Goal: Information Seeking & Learning: Learn about a topic

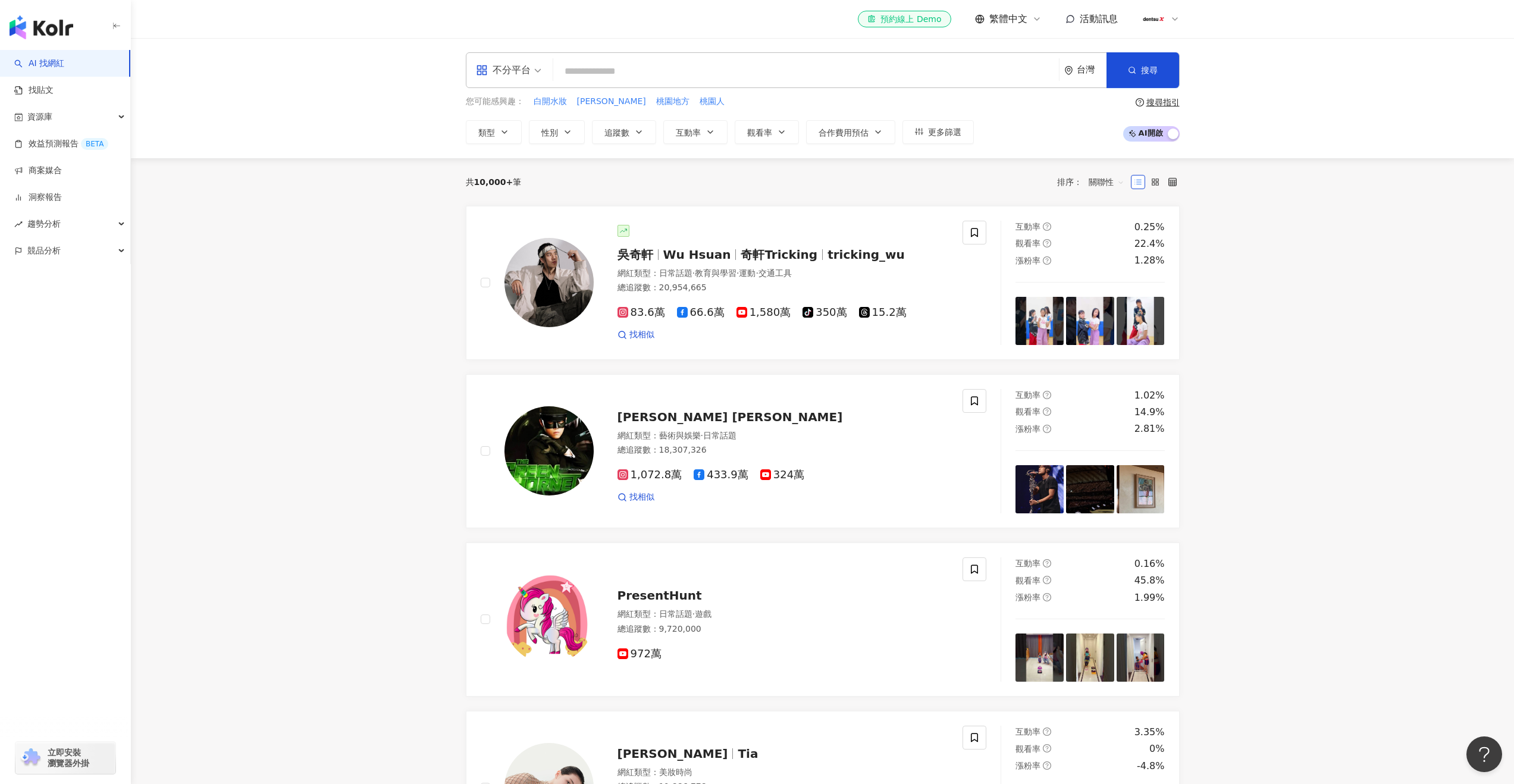
click at [706, 61] on input "search" at bounding box center [806, 72] width 496 height 23
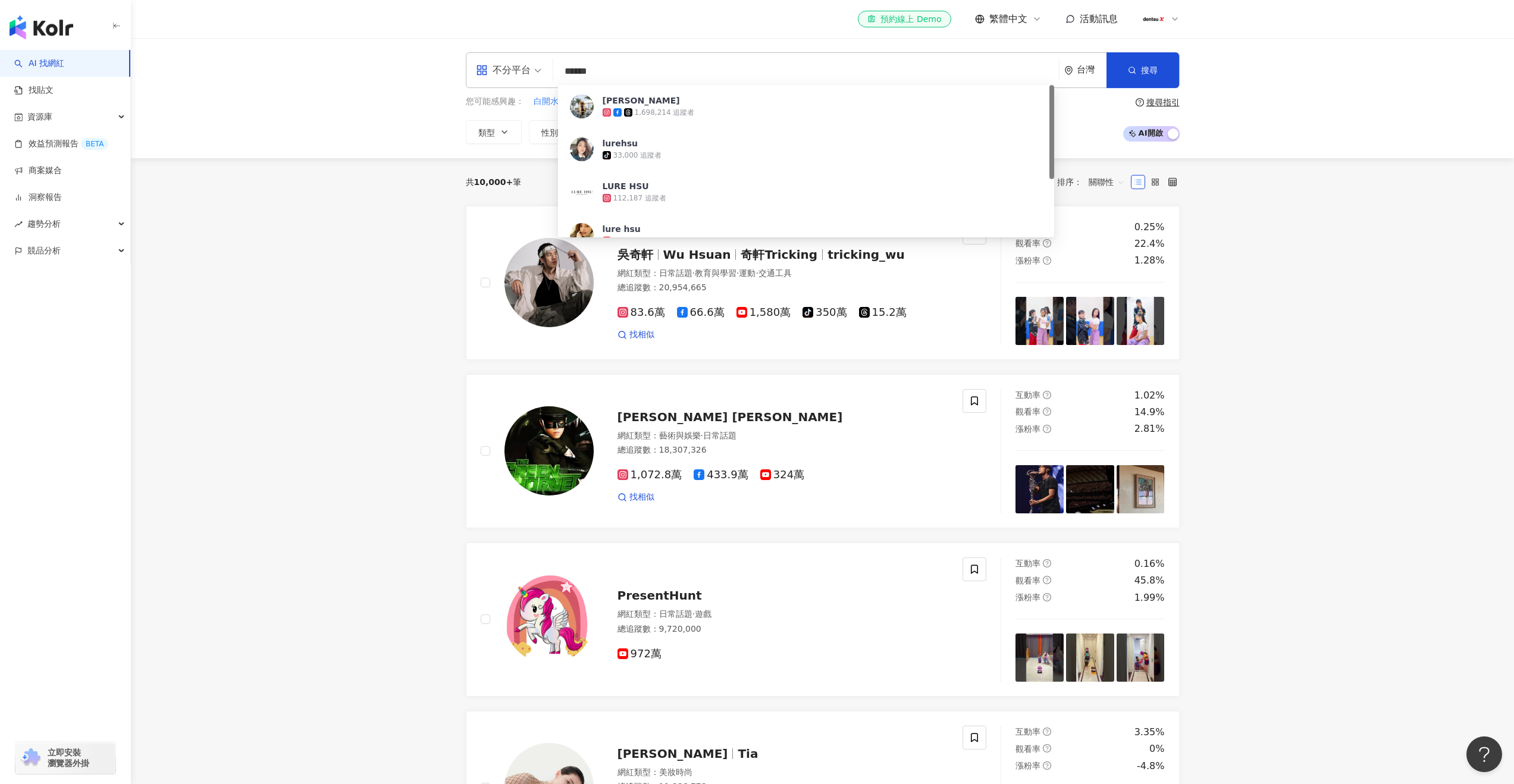
type input "****"
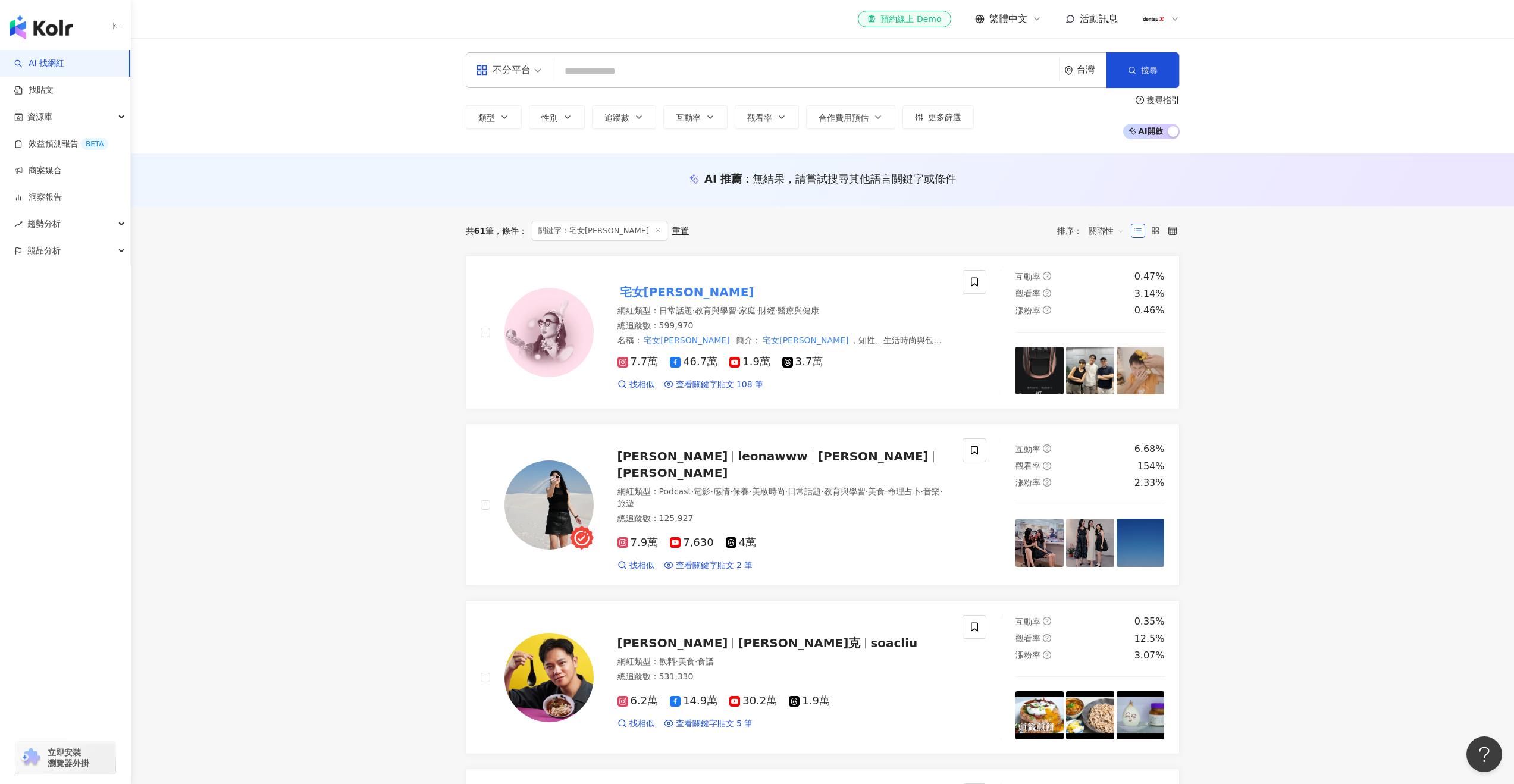
click at [677, 65] on input "search" at bounding box center [806, 72] width 496 height 23
paste input "**********"
type input "**********"
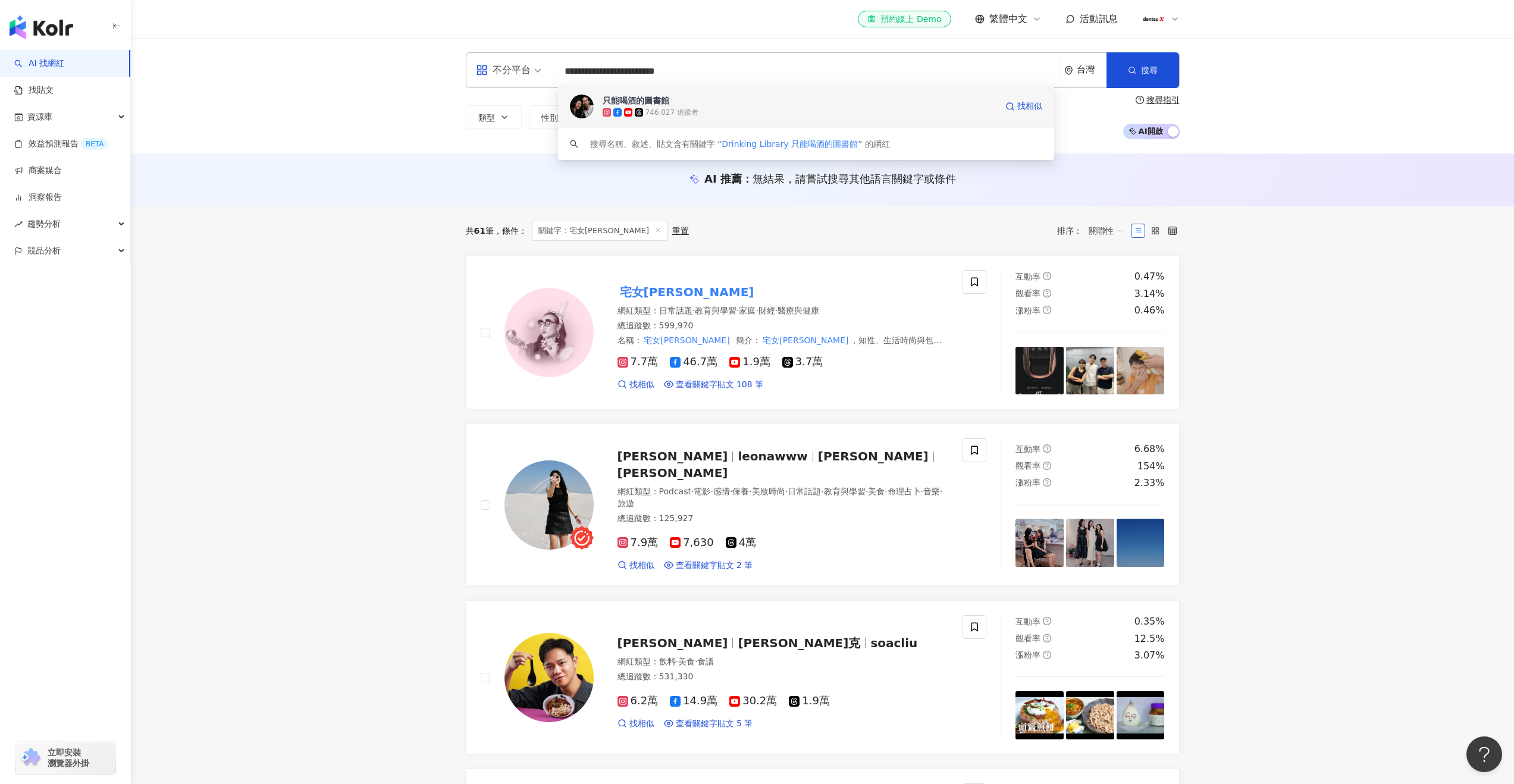
click at [668, 107] on div "746,027 追蹤者" at bounding box center [672, 112] width 53 height 10
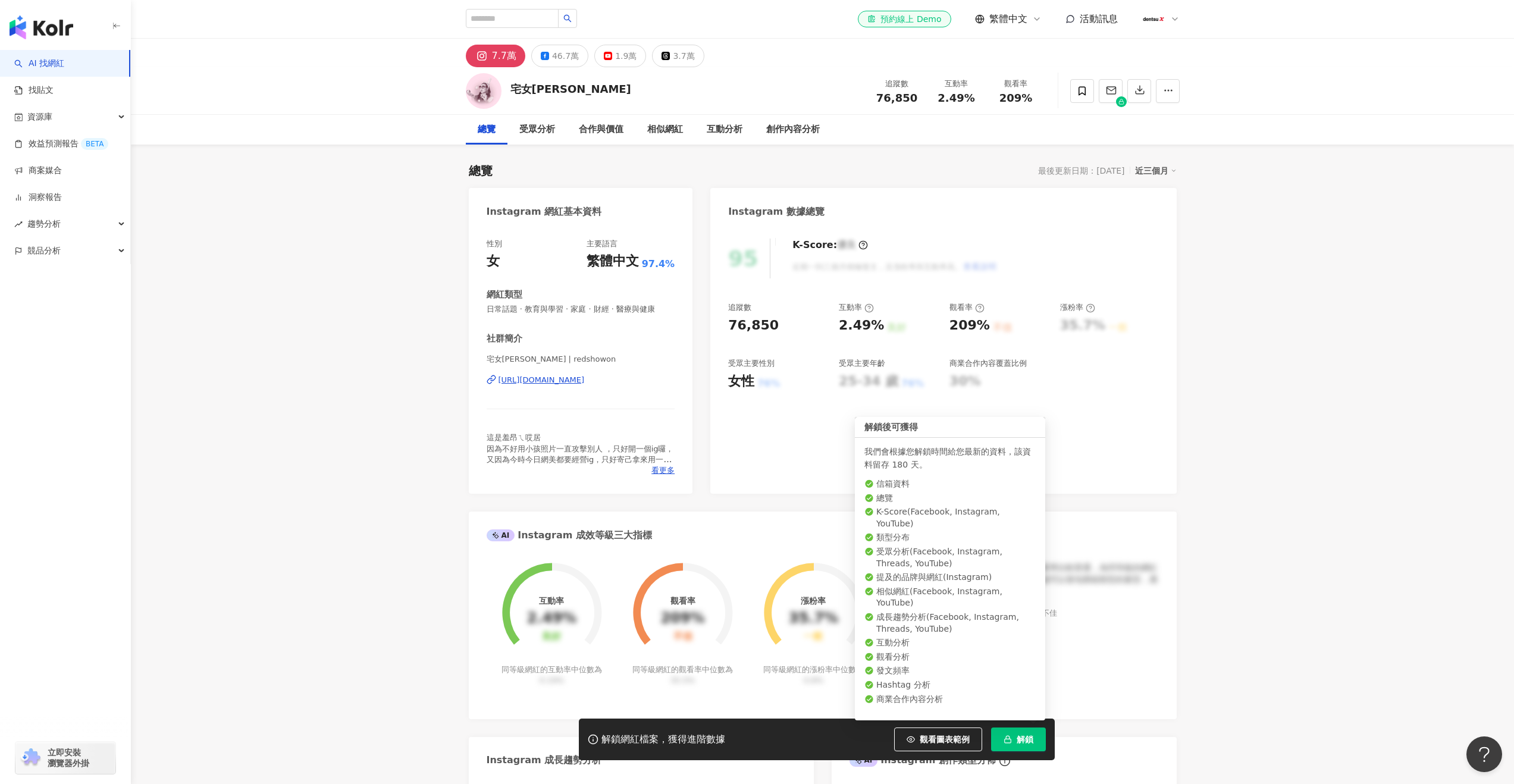
click at [1020, 739] on span "解鎖" at bounding box center [1025, 739] width 17 height 10
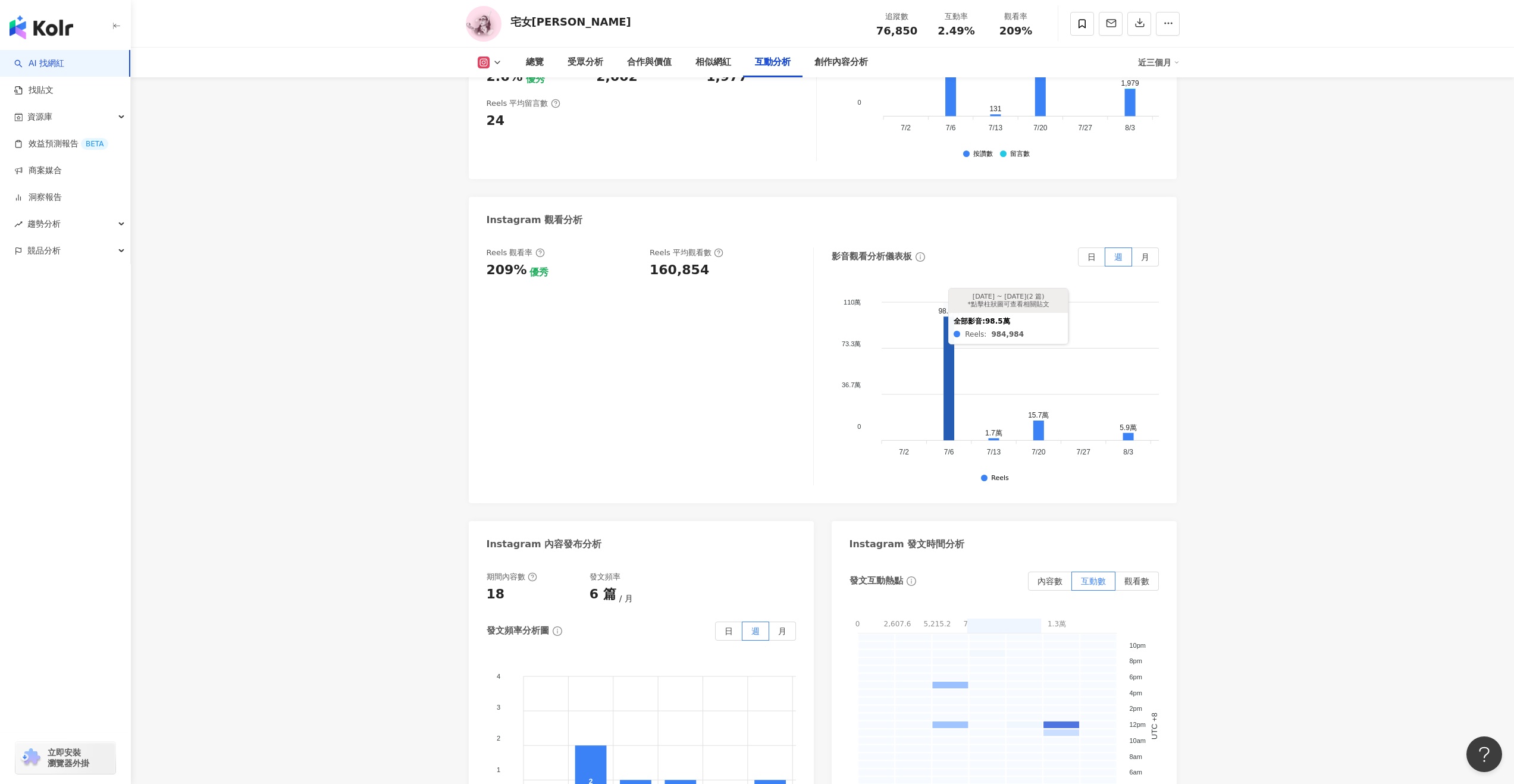
click at [950, 326] on icon at bounding box center [948, 378] width 11 height 124
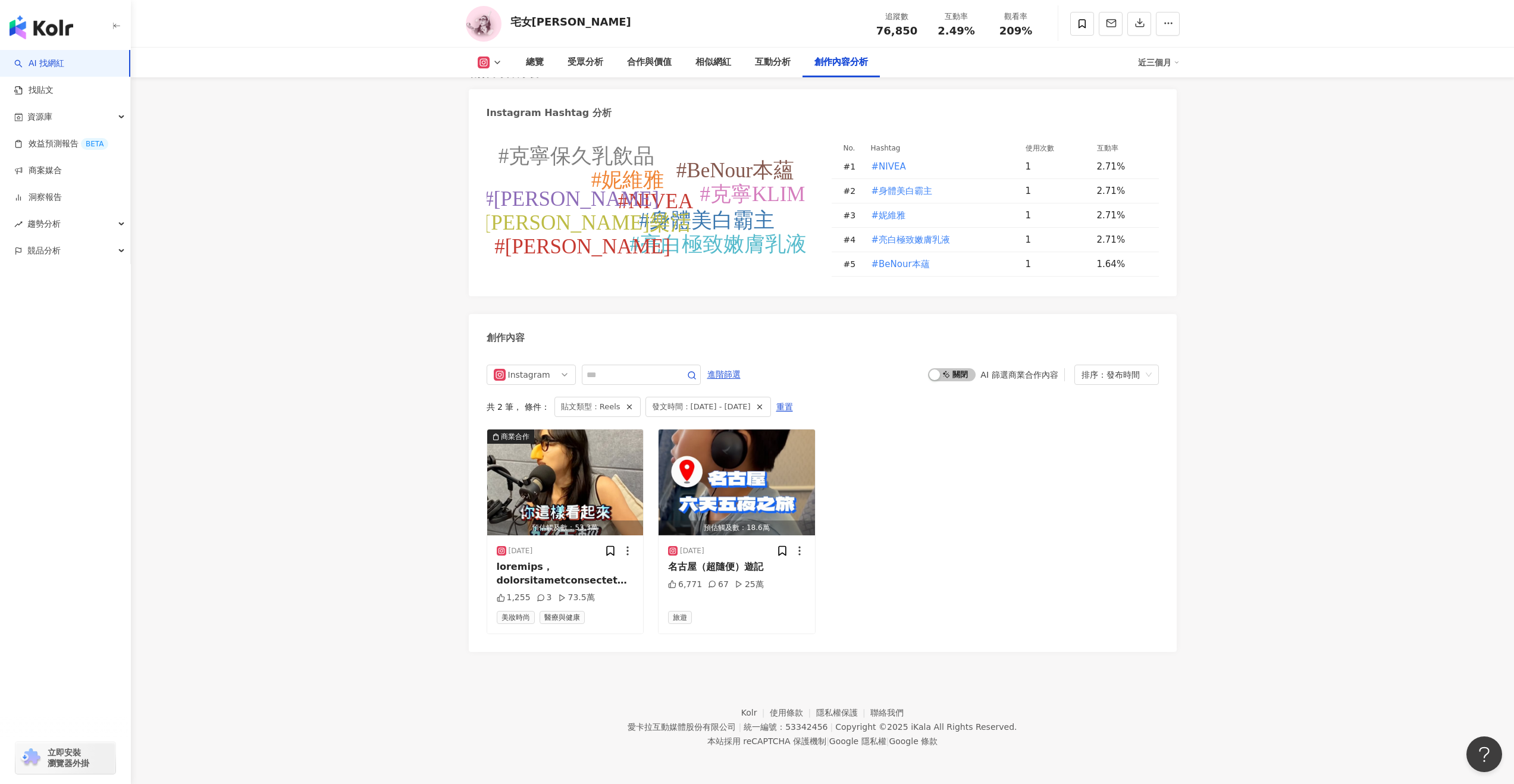
scroll to position [3405, 0]
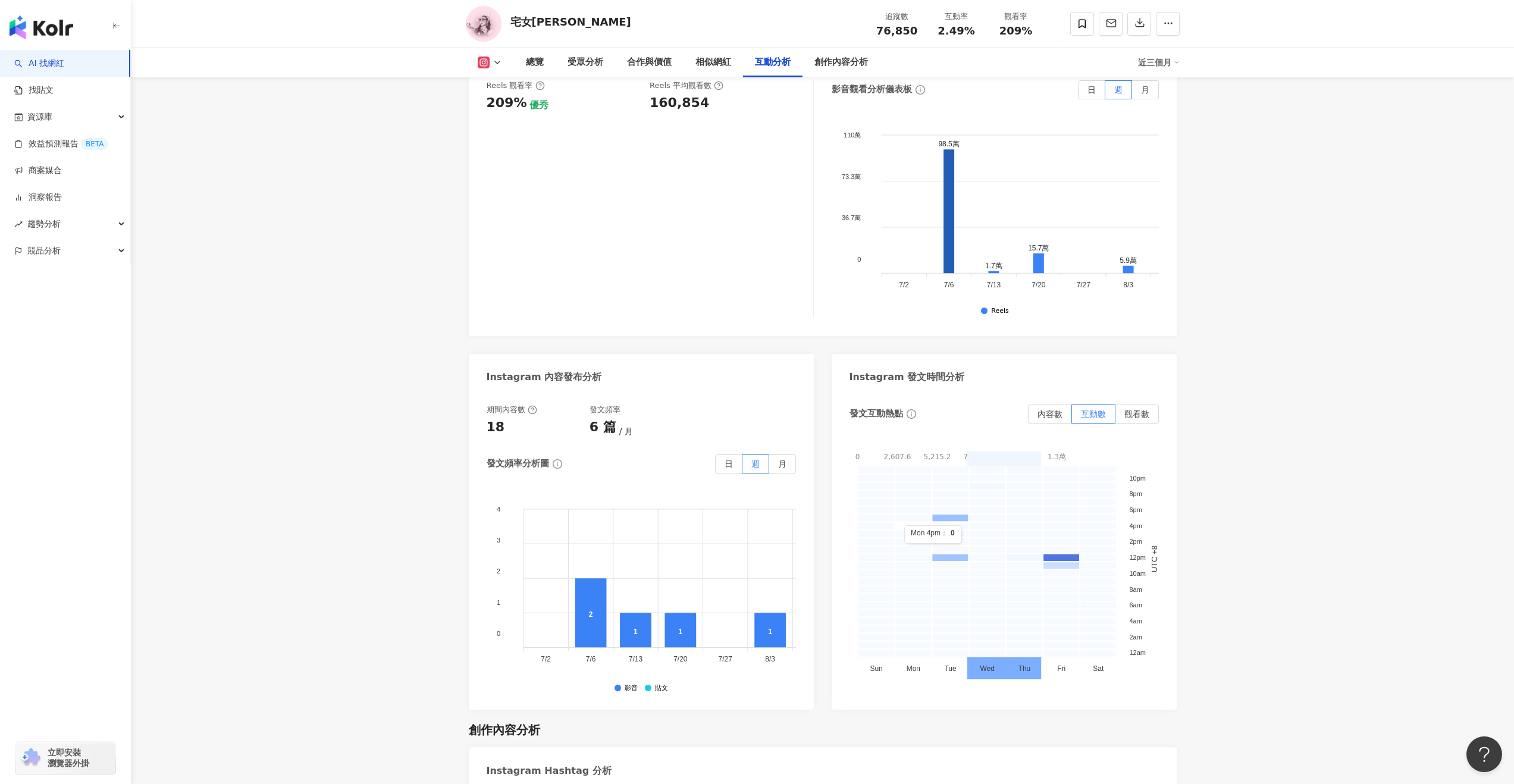
scroll to position [2774, 0]
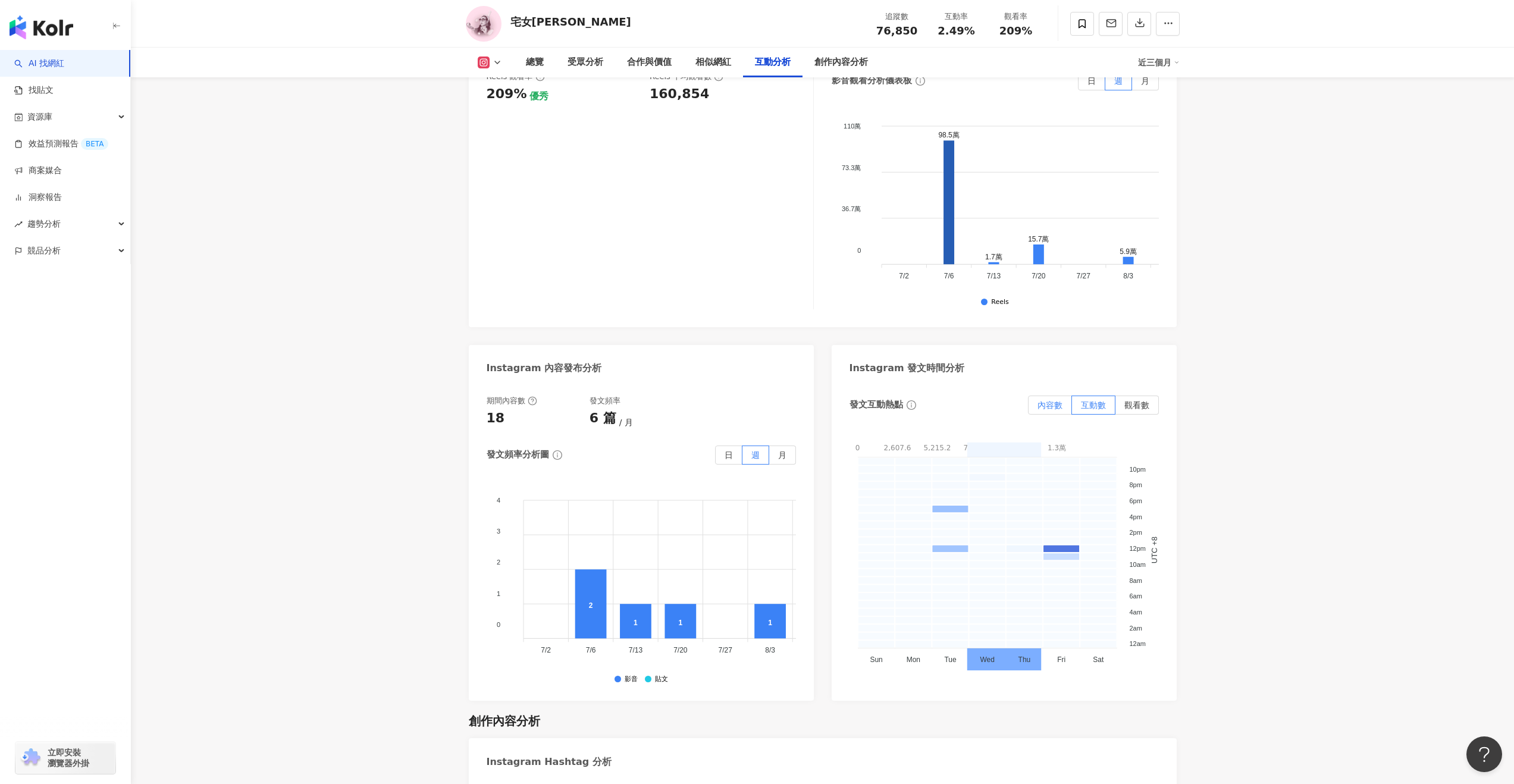
click at [1055, 400] on span "內容數" at bounding box center [1050, 405] width 25 height 10
click at [1101, 400] on span "互動數" at bounding box center [1093, 405] width 25 height 10
click at [1060, 400] on span "內容數" at bounding box center [1050, 405] width 25 height 10
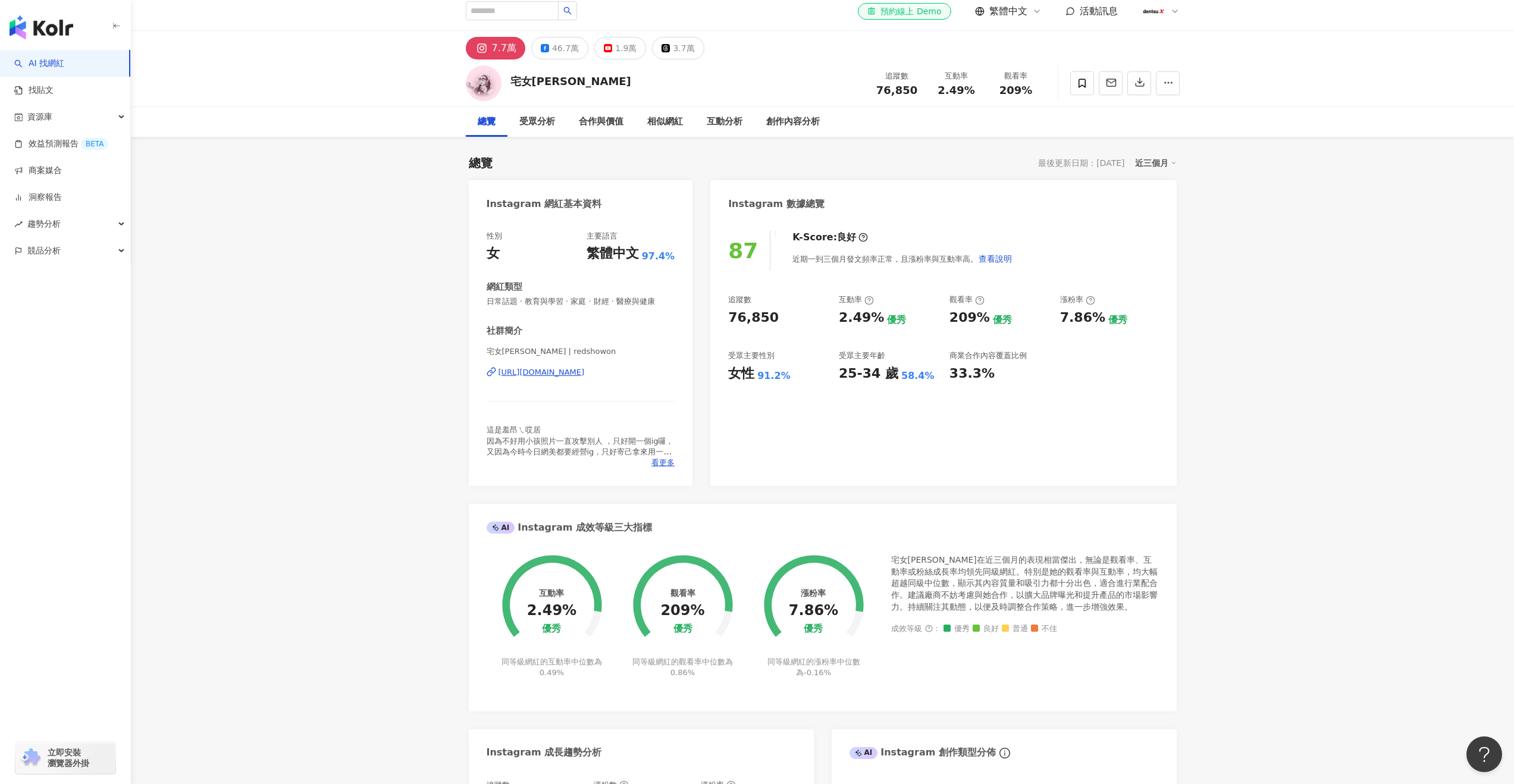
scroll to position [0, 0]
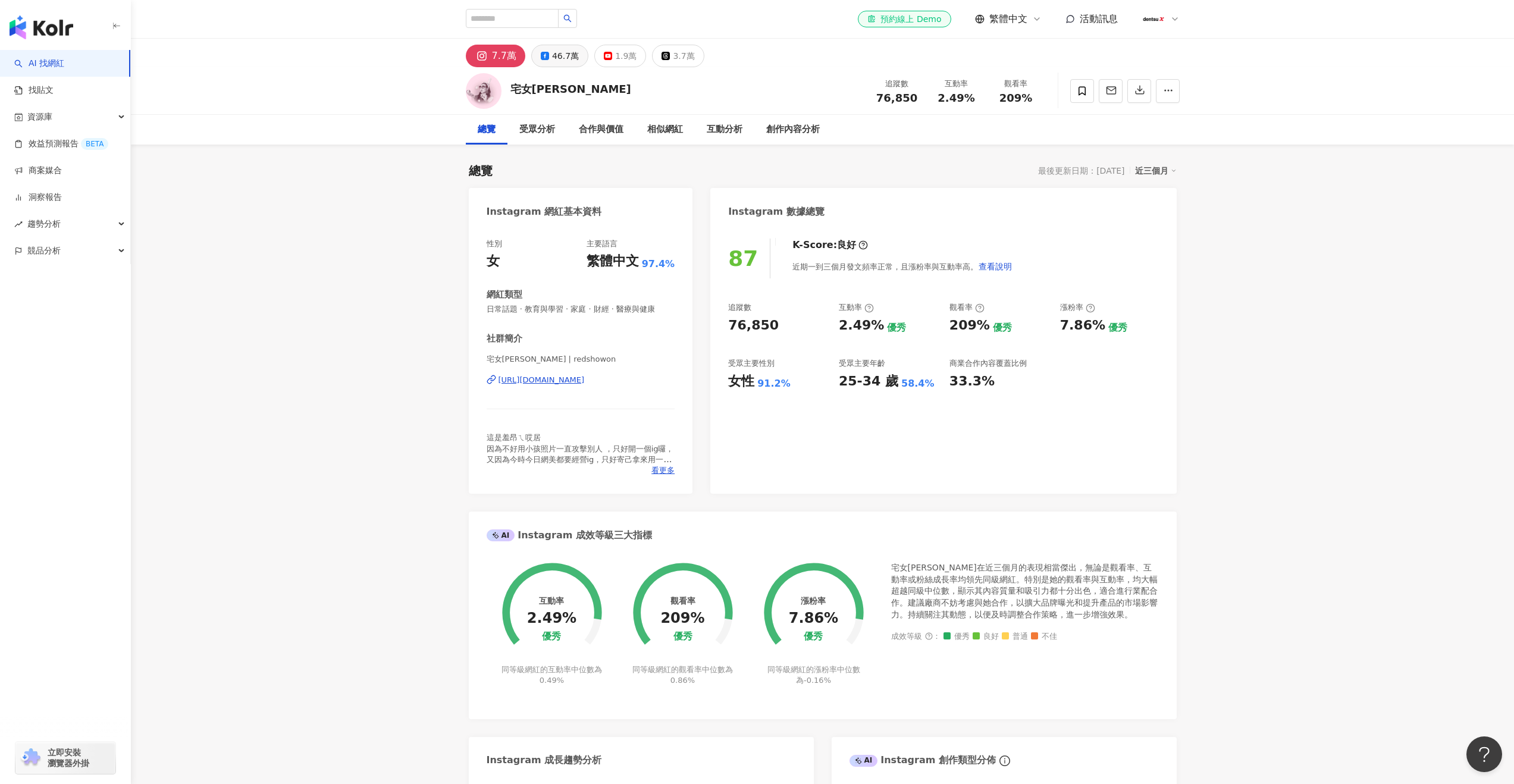
click at [564, 57] on div "46.7萬" at bounding box center [565, 56] width 27 height 17
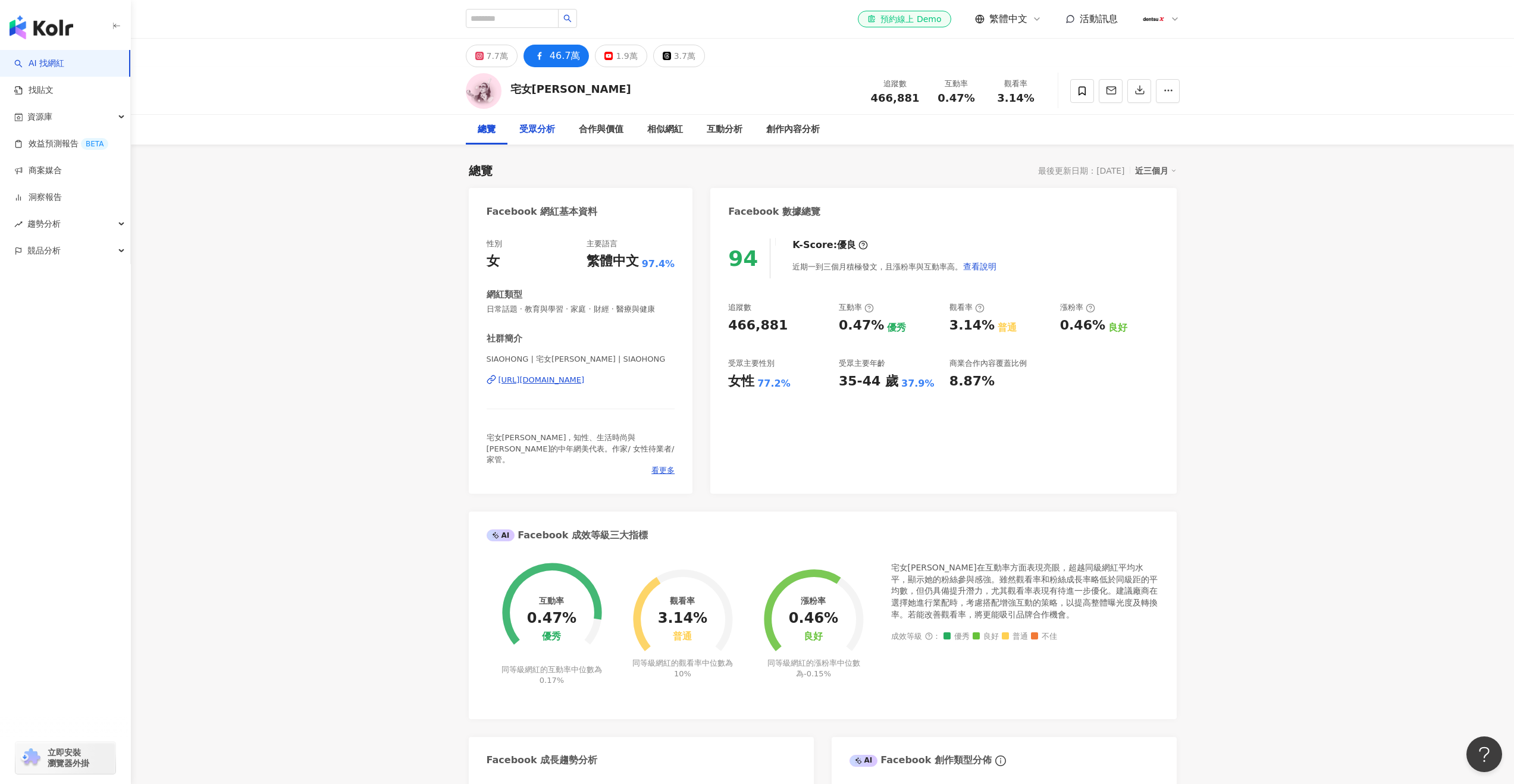
click at [554, 120] on div "受眾分析" at bounding box center [537, 129] width 59 height 30
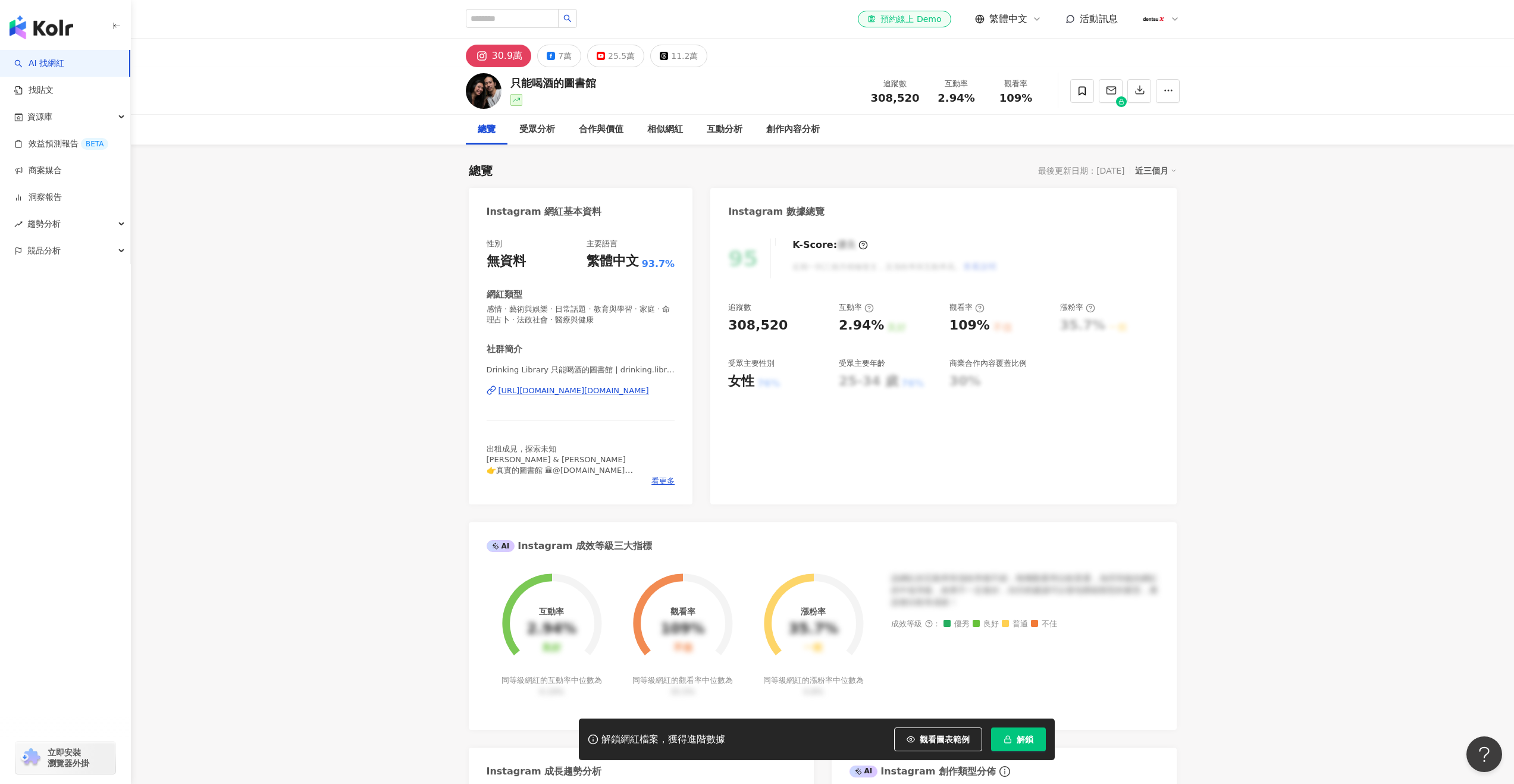
click at [603, 157] on div "總覽 最後更新日期：2025/9/24 近三個月 Instagram 網紅基本資料 性別 無資料 主要語言 繁體中文 93.7% 網紅類型 感情 · 藝術與娛…" at bounding box center [823, 636] width 708 height 972
click at [677, 56] on div "11.2萬" at bounding box center [684, 56] width 27 height 17
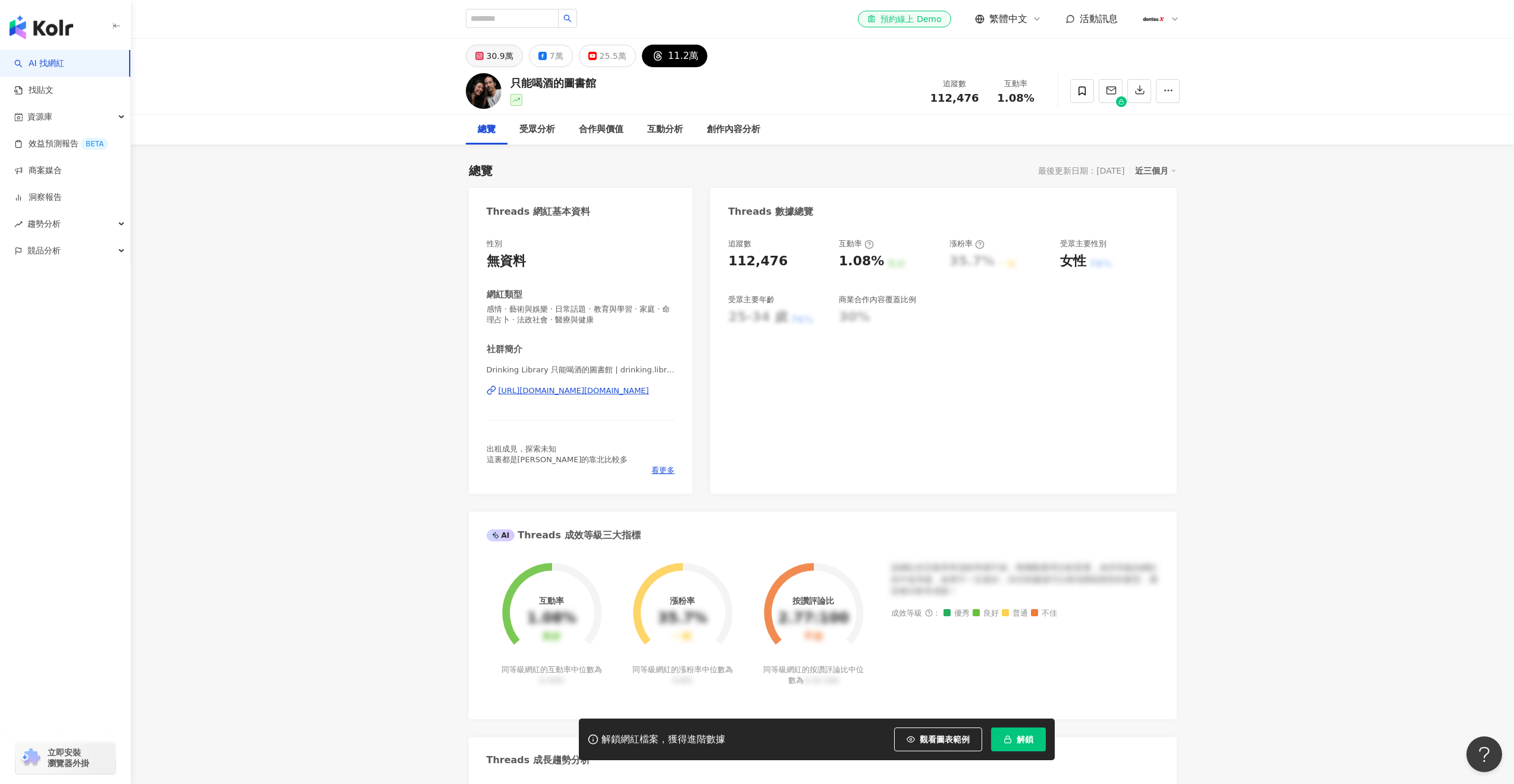
click at [486, 59] on div "30.9萬" at bounding box center [499, 56] width 27 height 17
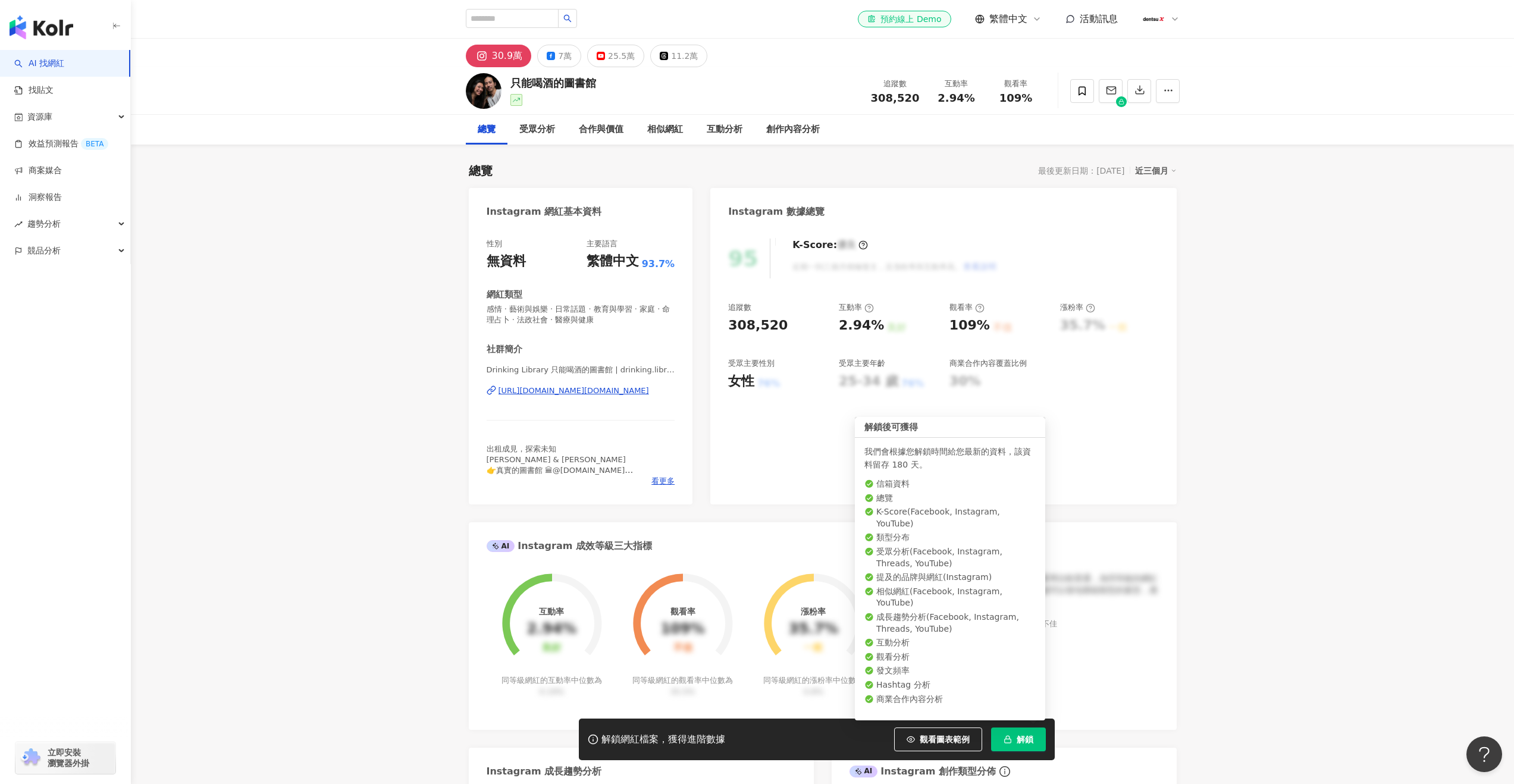
click at [1001, 749] on button "解鎖" at bounding box center [1018, 739] width 55 height 24
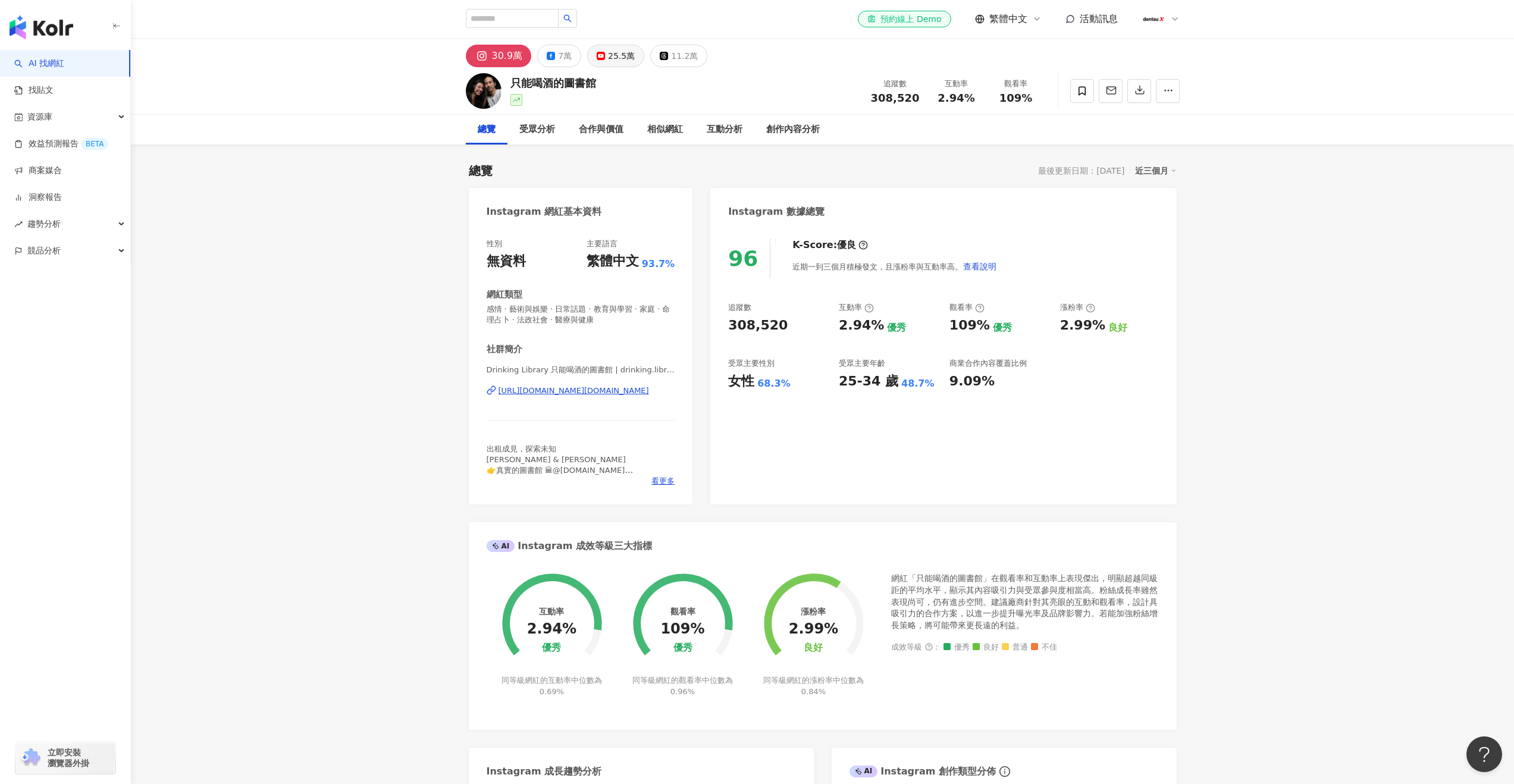
click at [608, 61] on div "25.5萬" at bounding box center [621, 56] width 27 height 17
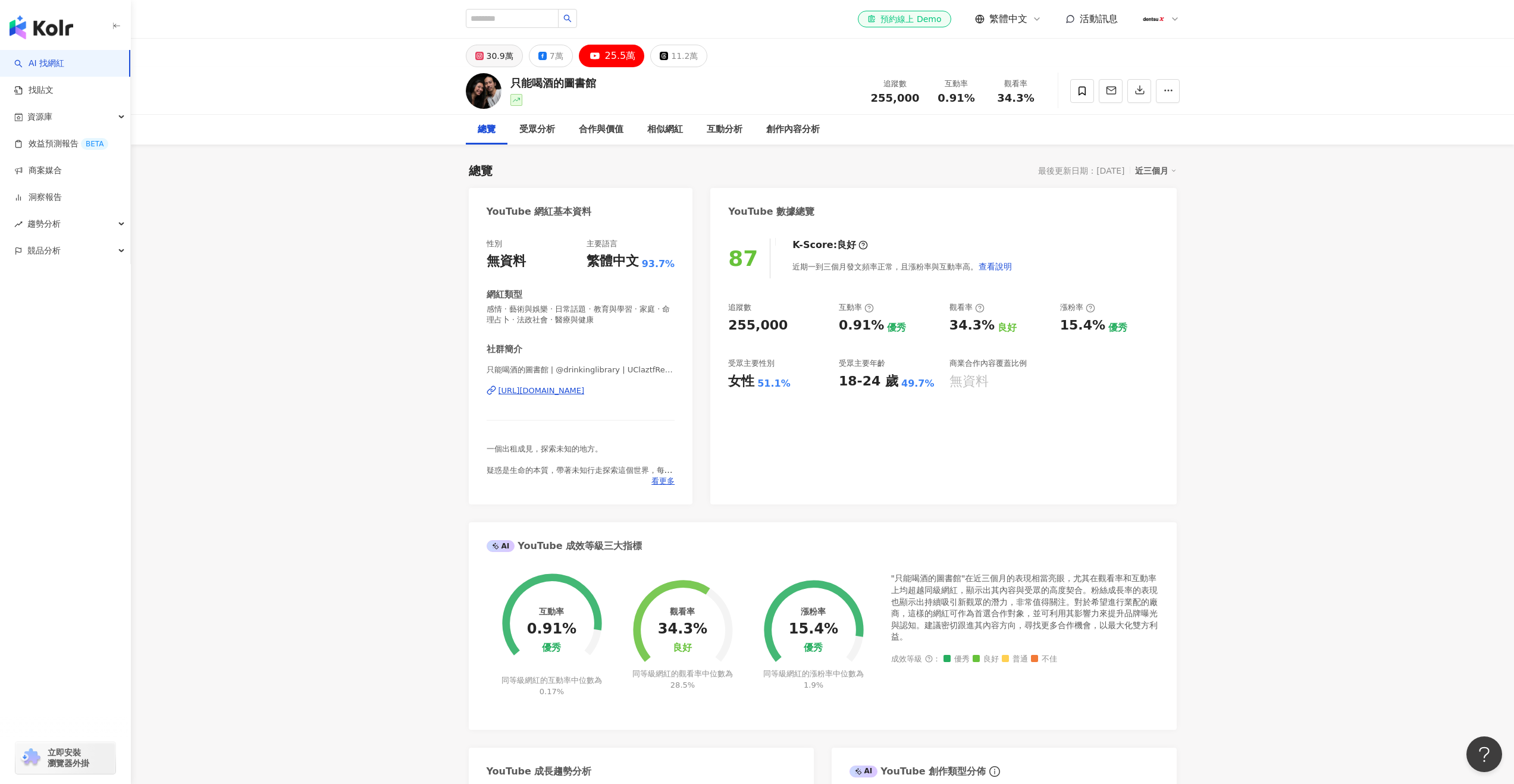
click at [502, 62] on div "30.9萬" at bounding box center [499, 56] width 27 height 17
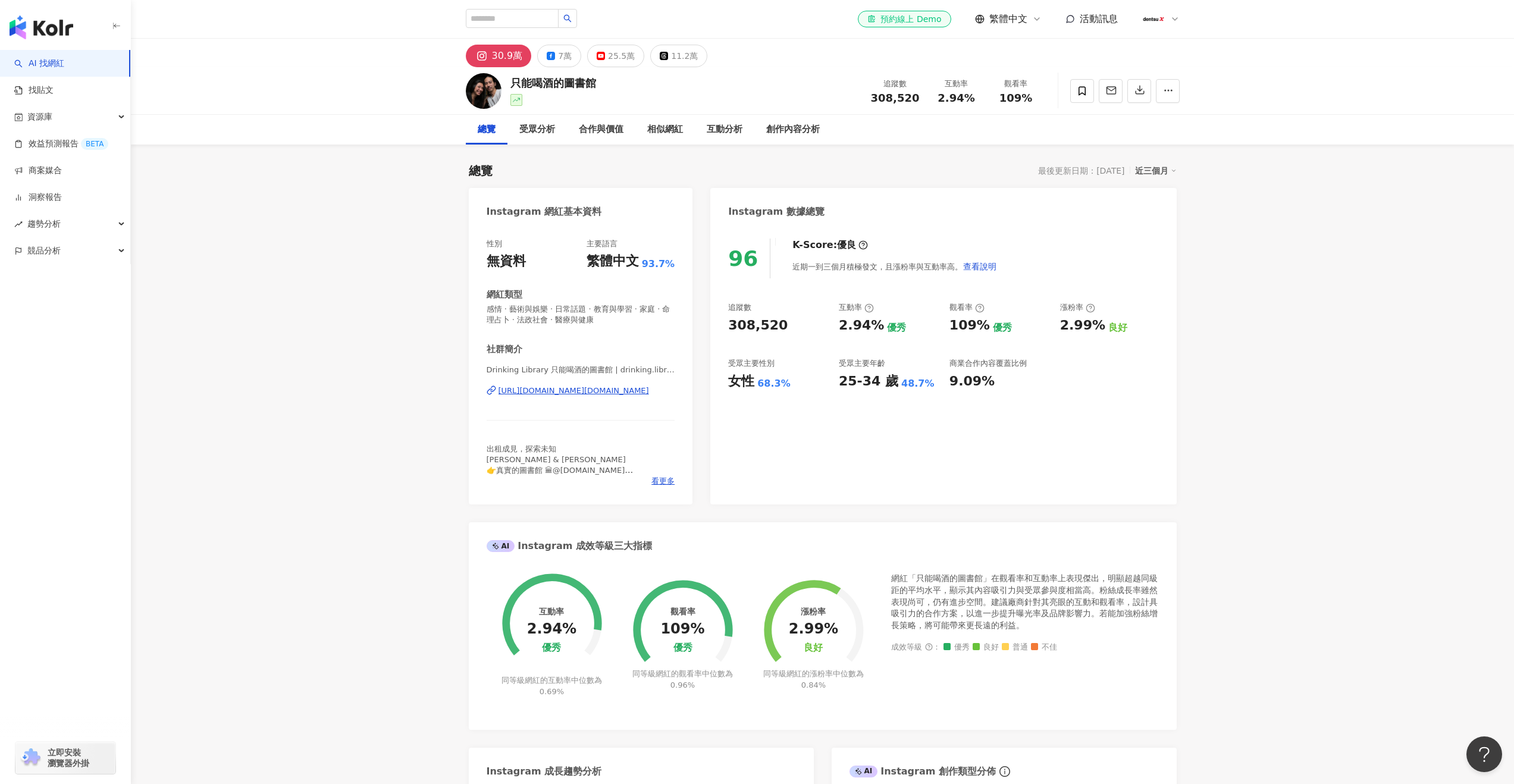
click at [484, 86] on img at bounding box center [483, 91] width 36 height 36
